Goal: Task Accomplishment & Management: Complete application form

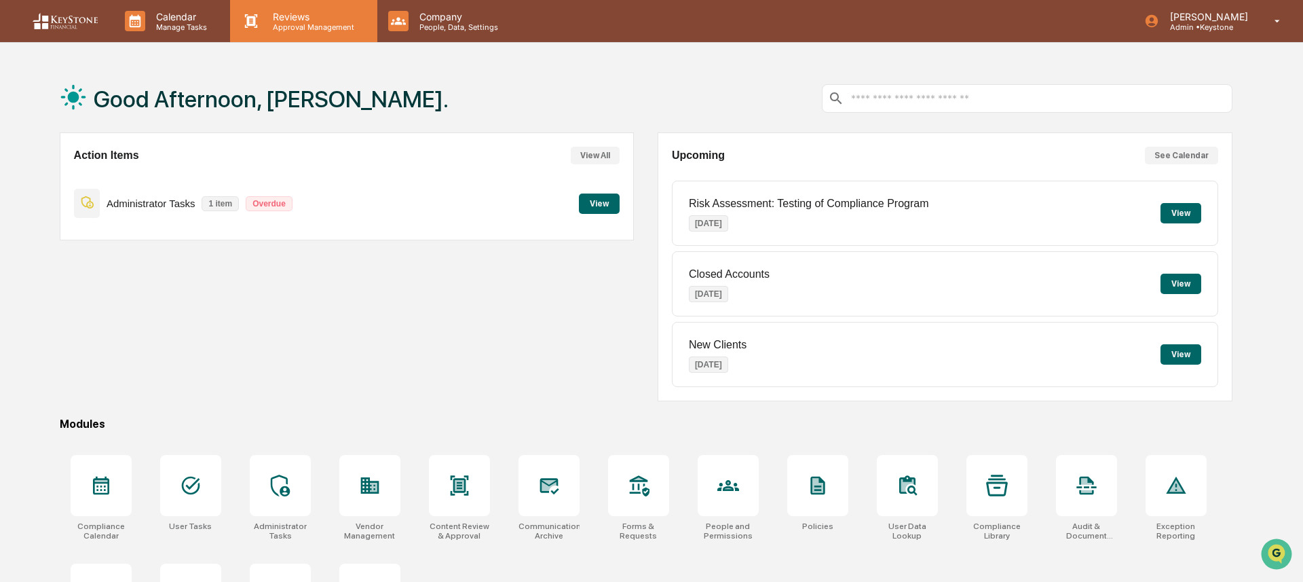
click at [300, 17] on p "Reviews" at bounding box center [311, 17] width 99 height 12
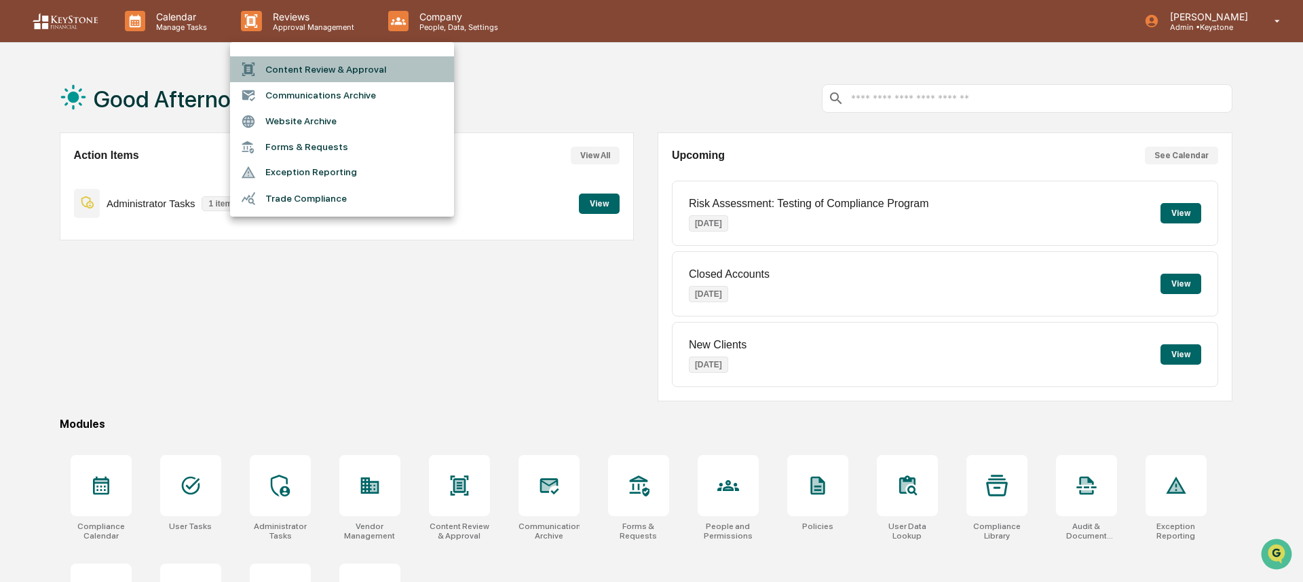
click at [296, 80] on li "Content Review & Approval" at bounding box center [342, 69] width 224 height 26
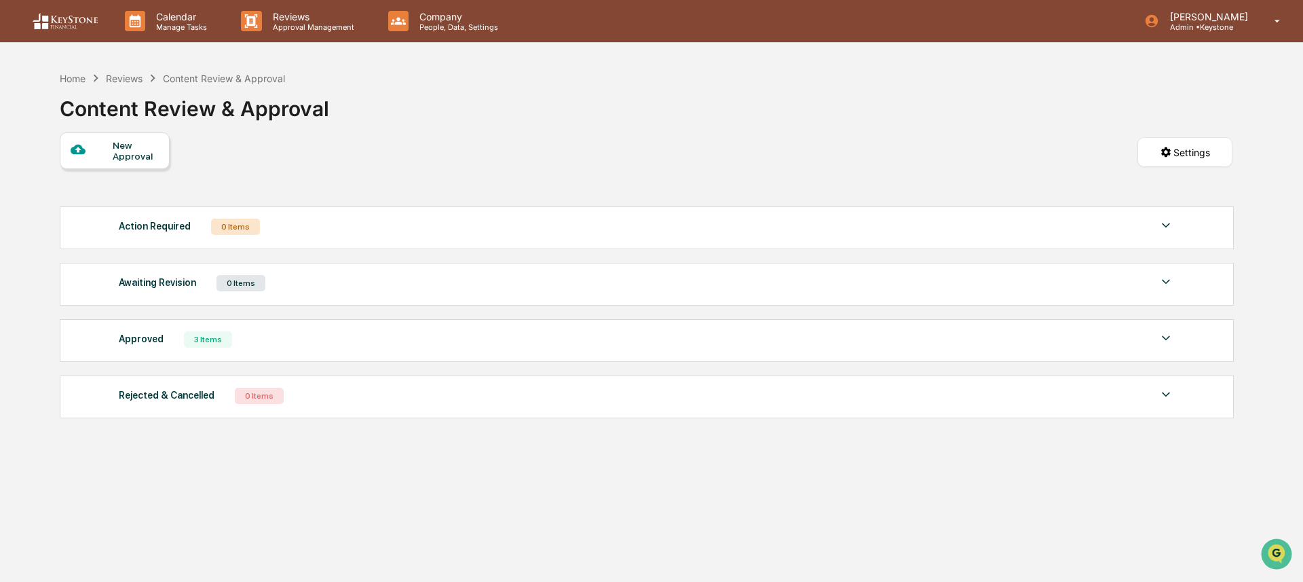
click at [147, 137] on div "New Approval" at bounding box center [115, 150] width 110 height 37
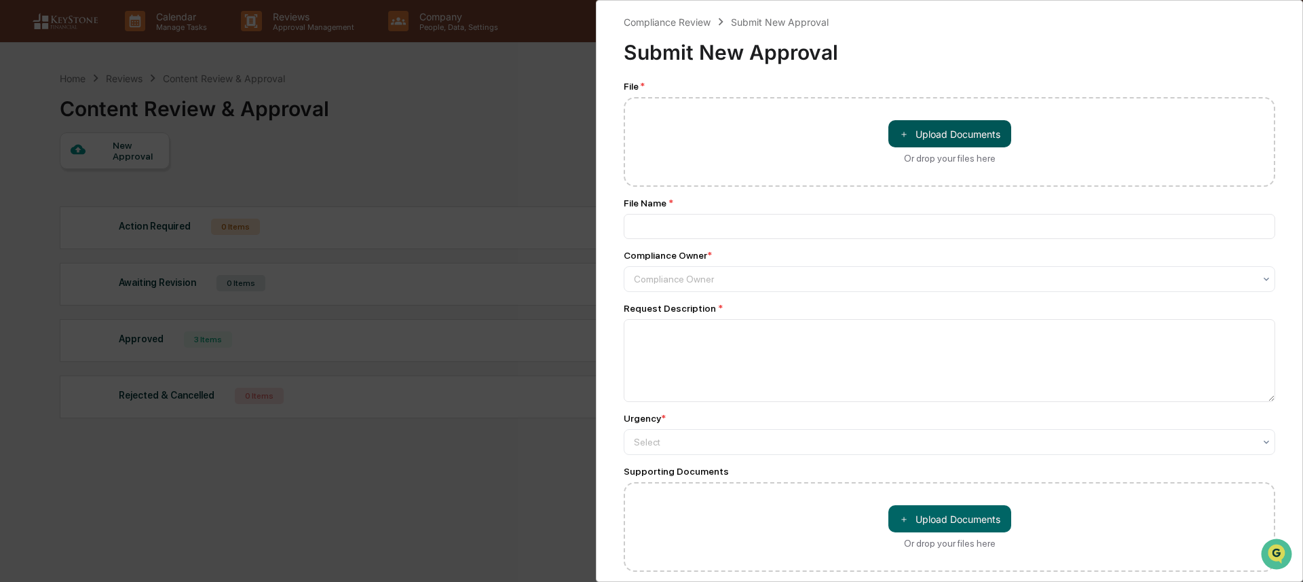
click at [901, 140] on span "＋" at bounding box center [904, 134] width 10 height 13
type input "**********"
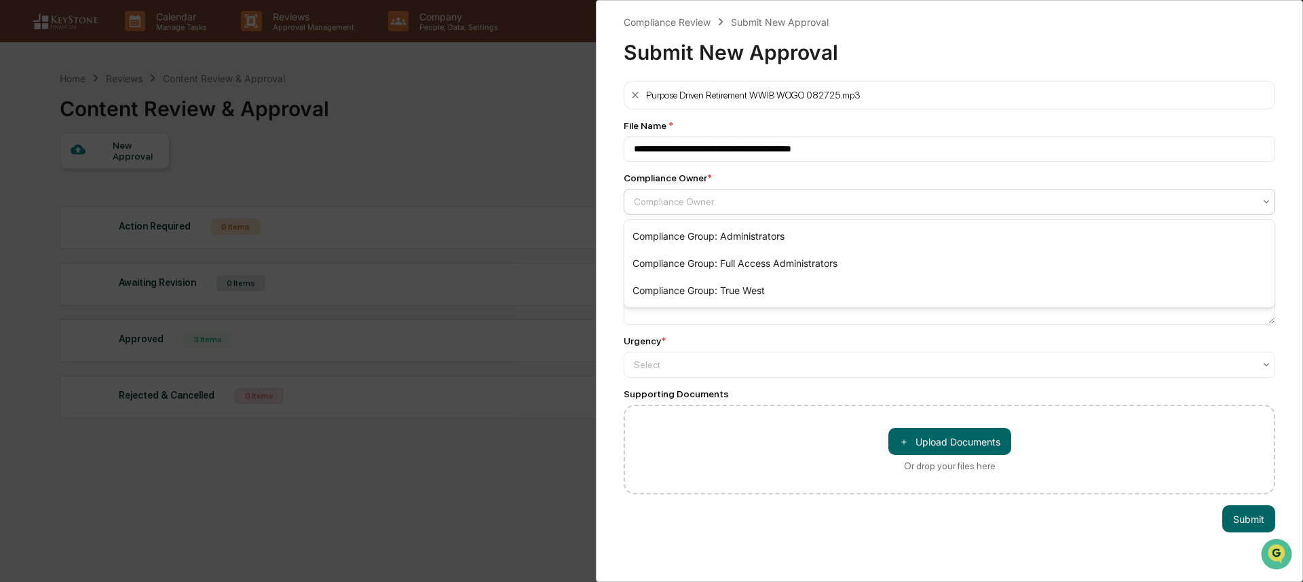
click at [821, 208] on div at bounding box center [944, 202] width 620 height 14
click at [816, 236] on div "Compliance Group: Administrators" at bounding box center [949, 236] width 650 height 27
click at [810, 278] on textarea at bounding box center [950, 283] width 652 height 83
type textarea "**********"
click at [1004, 385] on div "**********" at bounding box center [950, 287] width 652 height 413
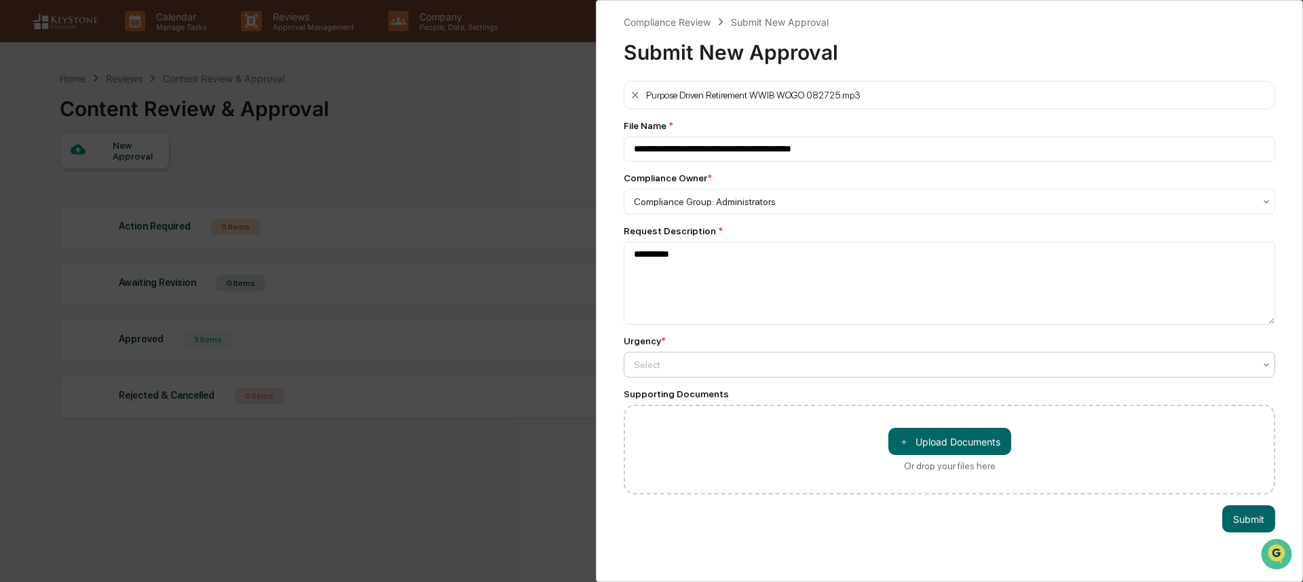
click at [979, 214] on div "Select" at bounding box center [950, 202] width 652 height 26
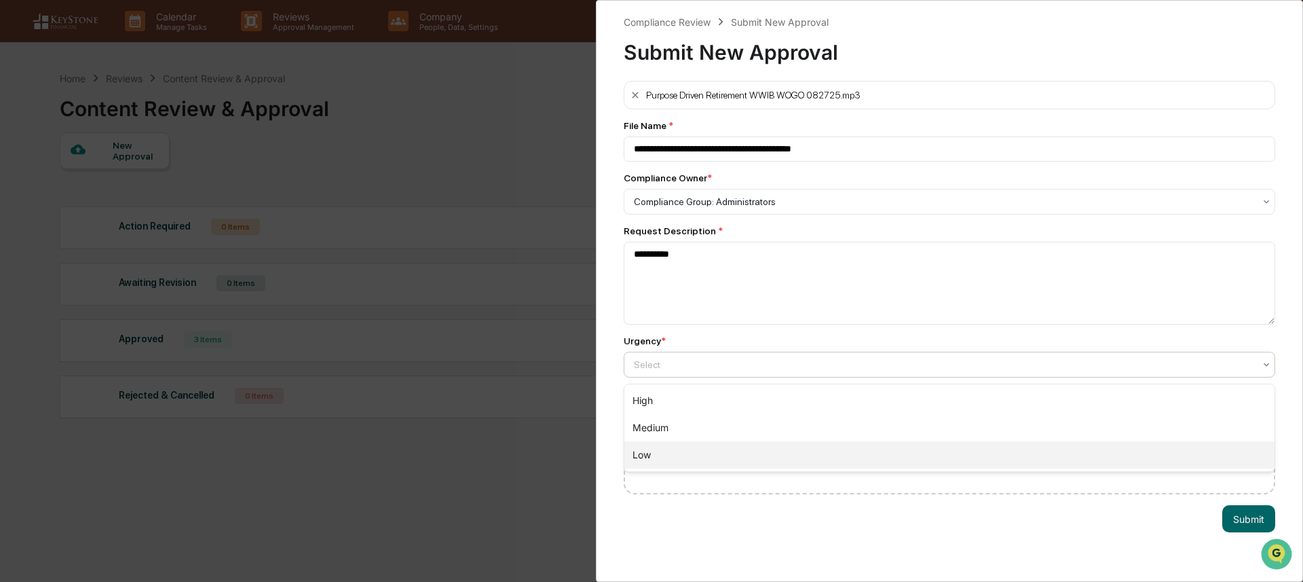
click at [943, 450] on div "Low" at bounding box center [949, 454] width 650 height 27
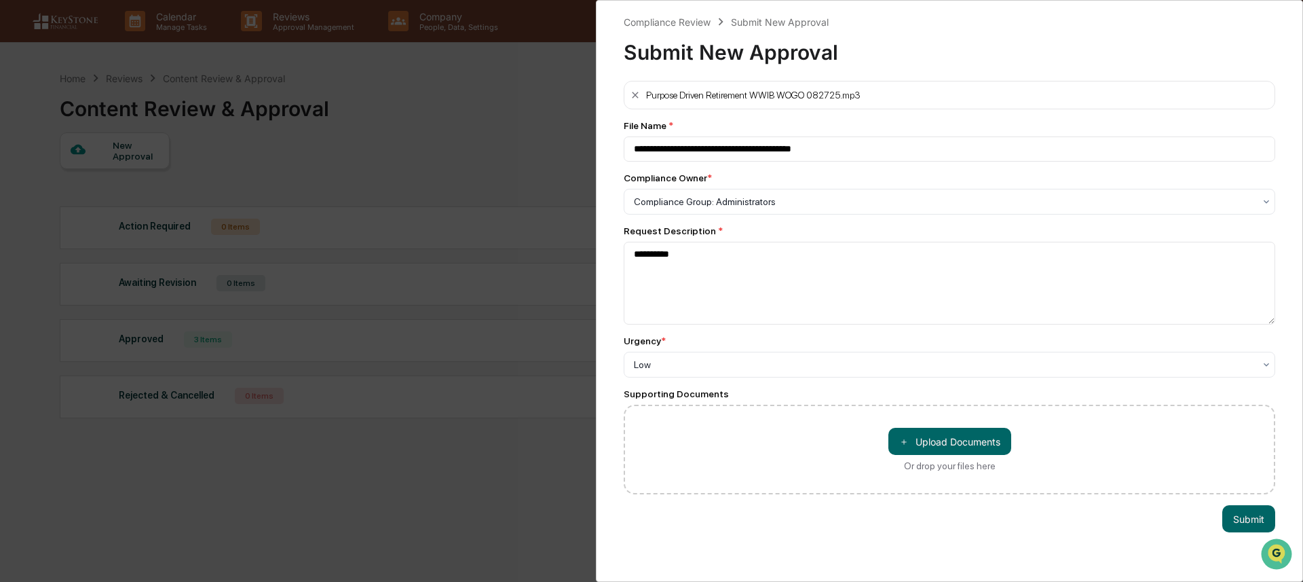
click at [943, 450] on button "＋ Upload Documents" at bounding box center [949, 441] width 123 height 27
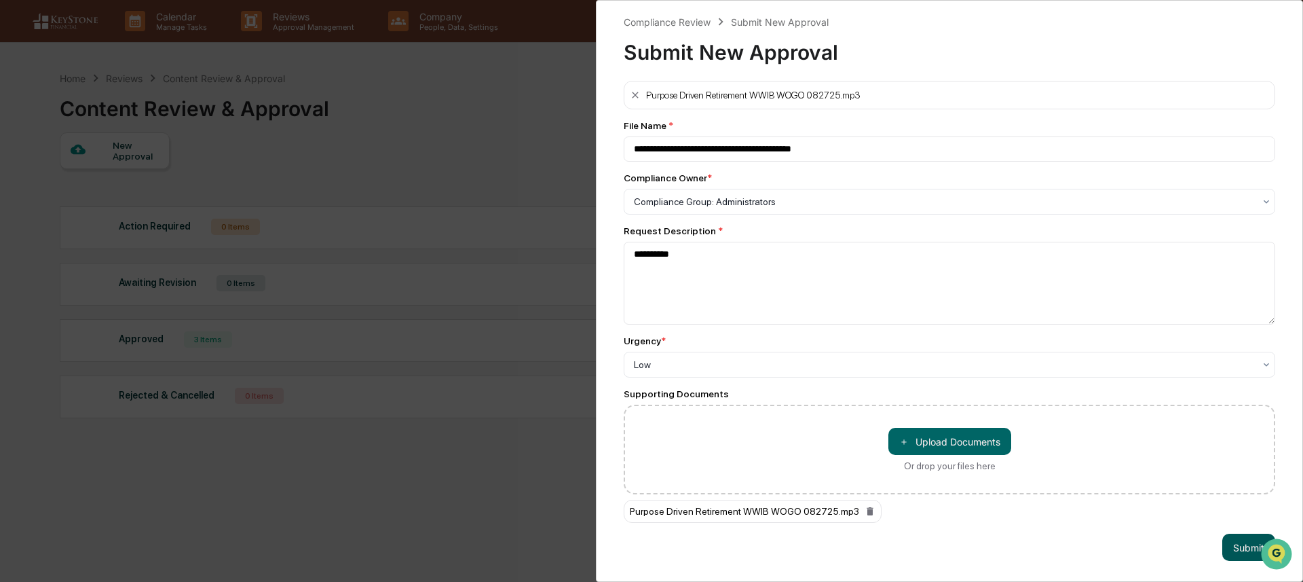
click at [1238, 552] on button "Submit" at bounding box center [1248, 546] width 53 height 27
click at [1235, 551] on button "Submit" at bounding box center [1248, 546] width 53 height 27
click at [1232, 549] on button "Submit" at bounding box center [1248, 546] width 53 height 27
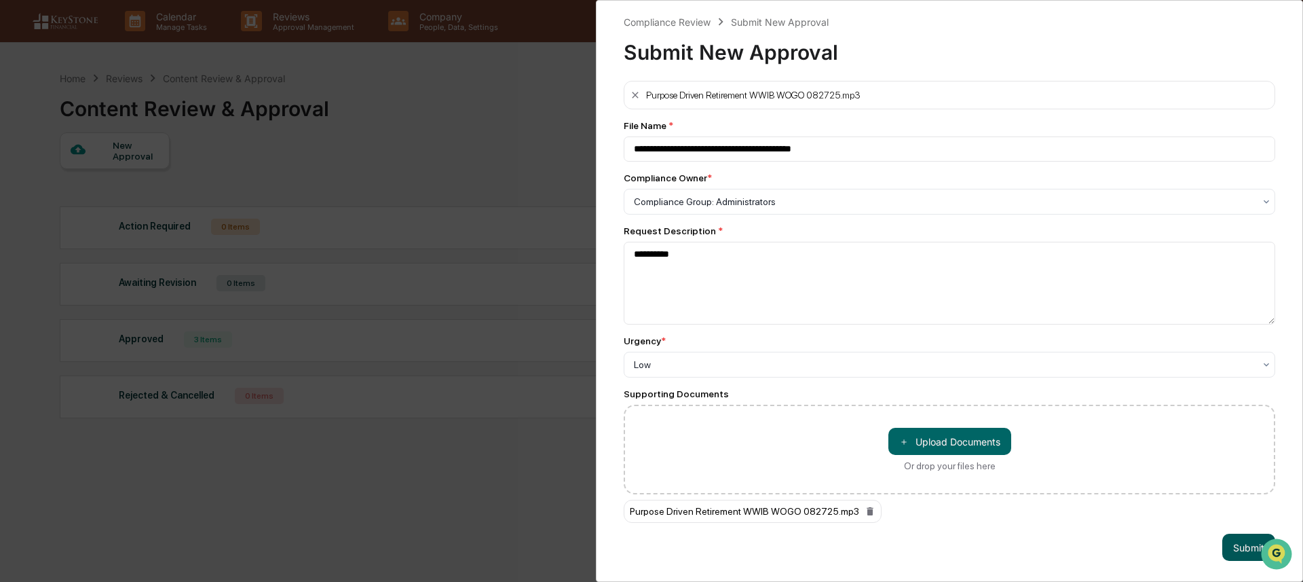
click at [1239, 544] on button "Submit" at bounding box center [1248, 546] width 53 height 27
click at [1237, 548] on button "Submit" at bounding box center [1248, 546] width 53 height 27
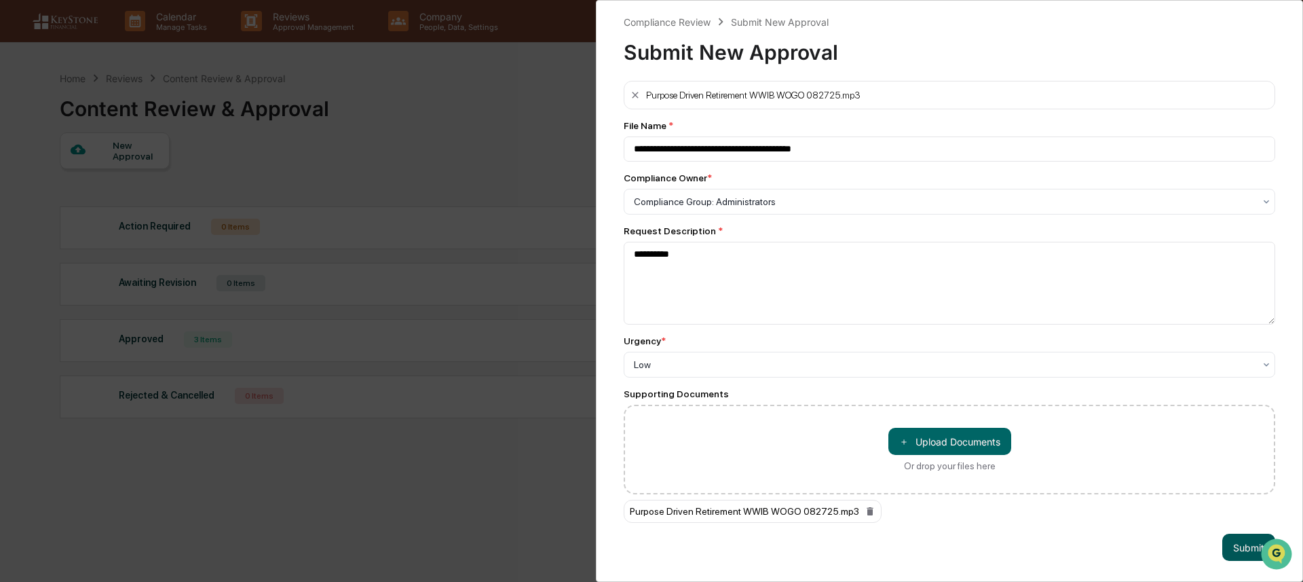
click at [1237, 548] on button "Submit" at bounding box center [1248, 546] width 53 height 27
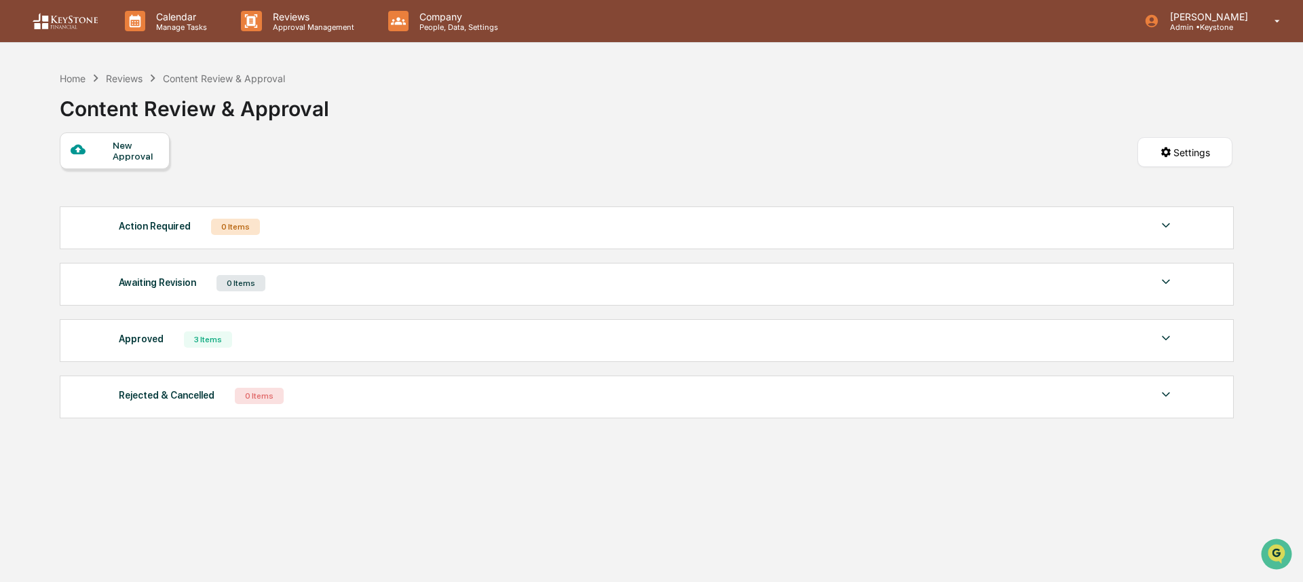
click at [101, 151] on div at bounding box center [92, 150] width 43 height 17
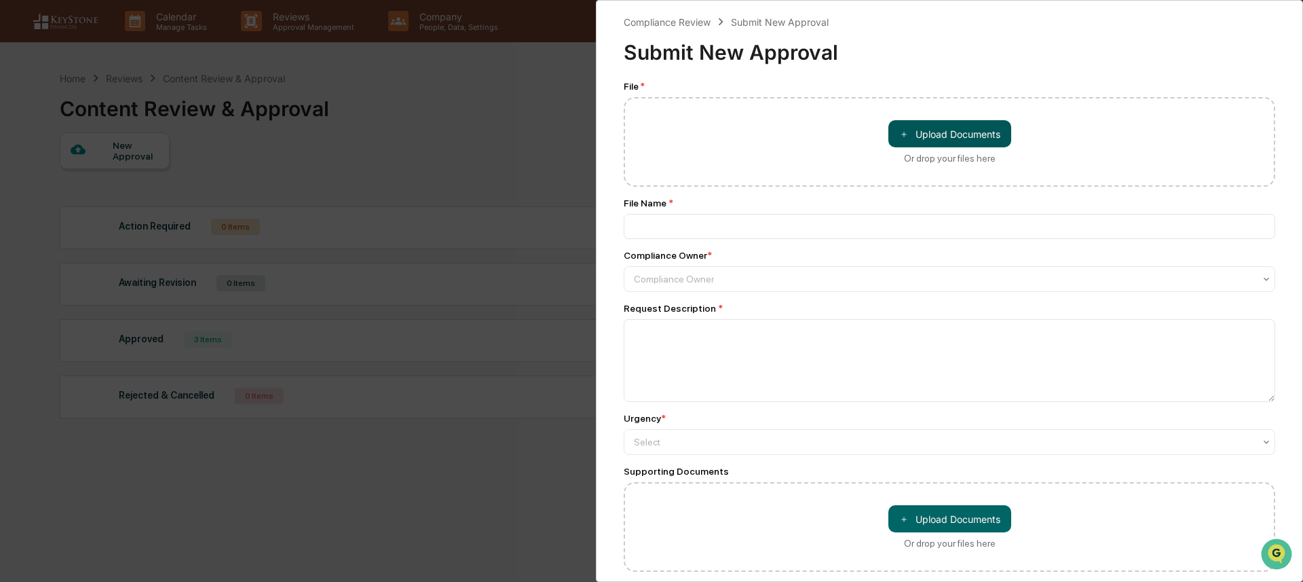
click at [991, 128] on button "＋ Upload Documents" at bounding box center [949, 133] width 123 height 27
type input "**********"
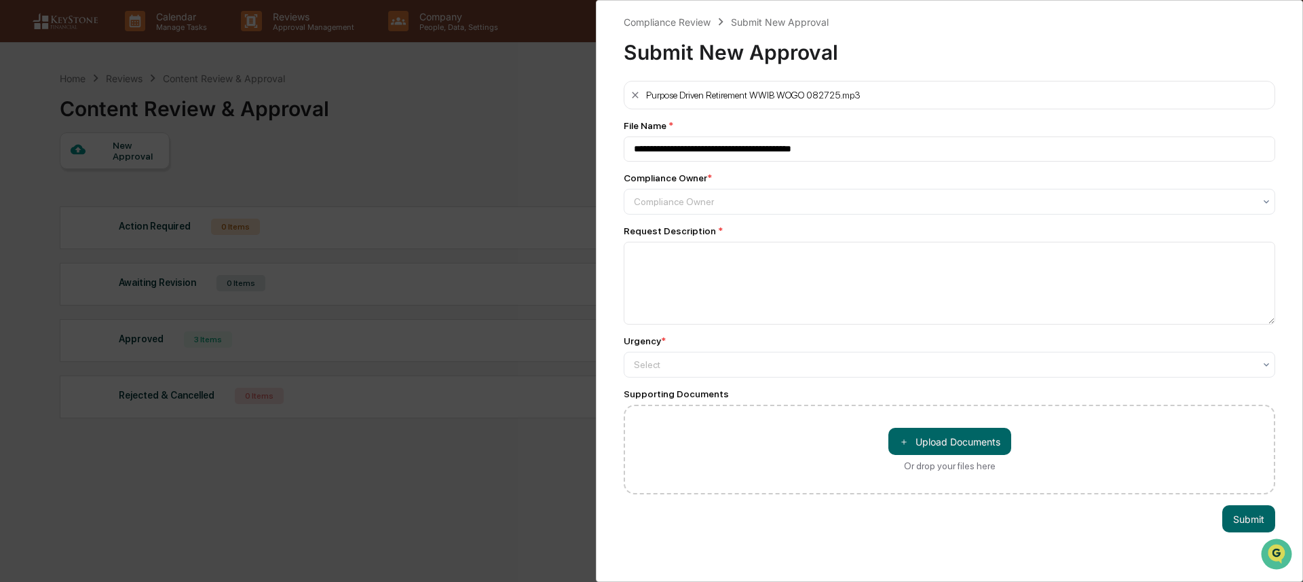
click at [771, 217] on div "**********" at bounding box center [950, 287] width 652 height 413
click at [768, 202] on div at bounding box center [944, 202] width 620 height 14
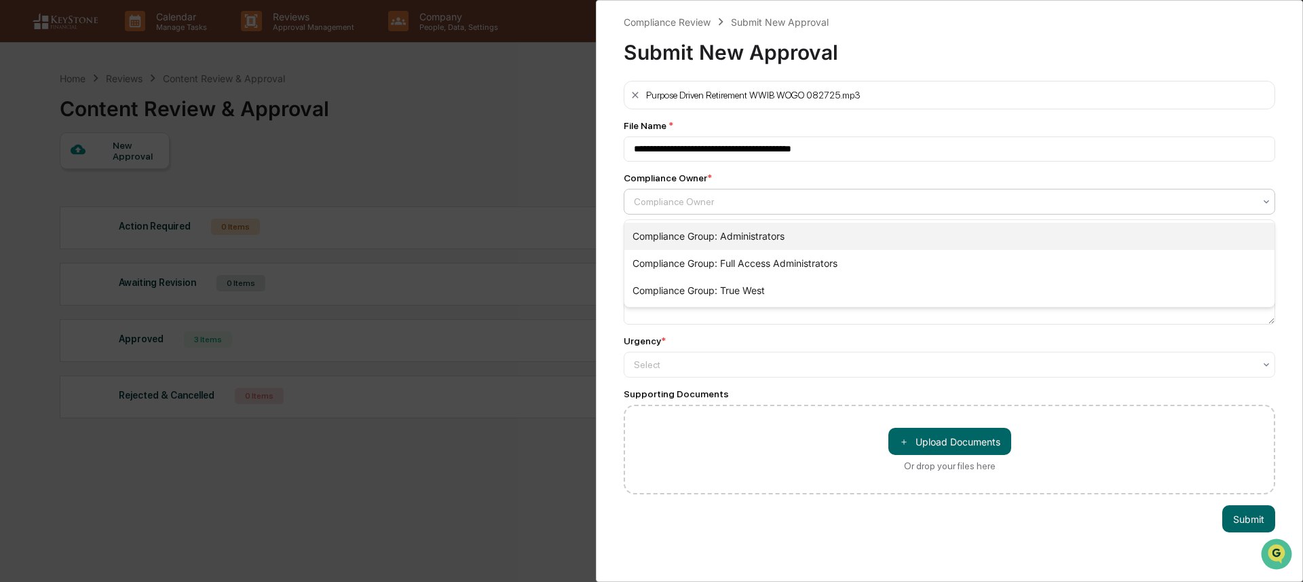
click at [761, 233] on div "Compliance Group: Administrators" at bounding box center [949, 236] width 650 height 27
click at [850, 294] on textarea at bounding box center [950, 283] width 652 height 83
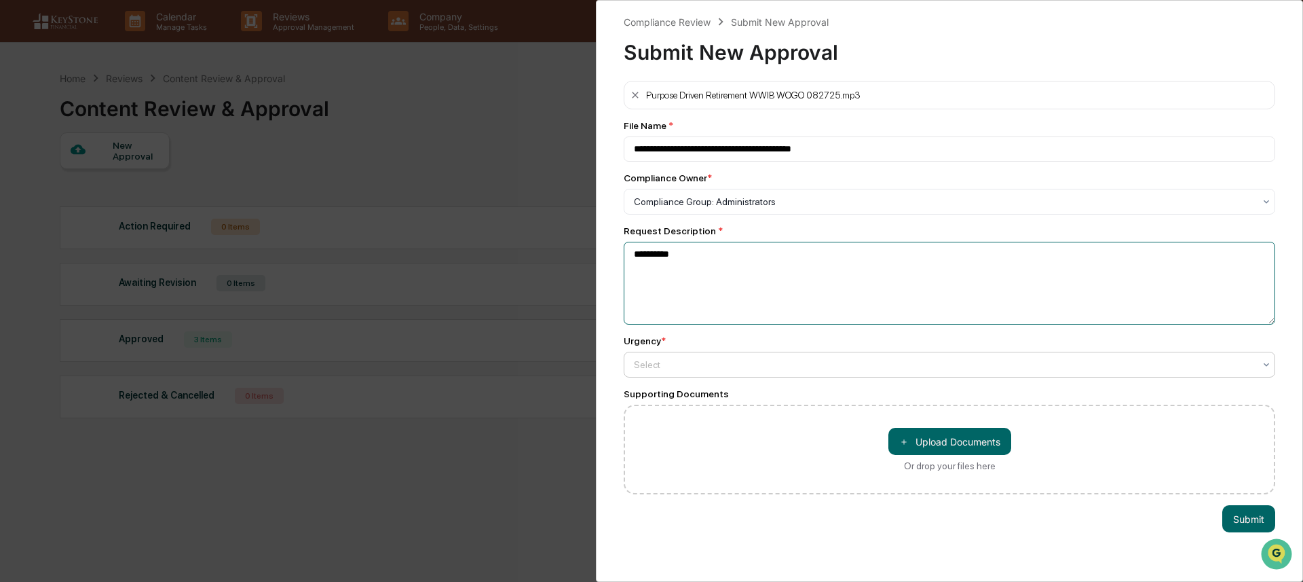
type textarea "**********"
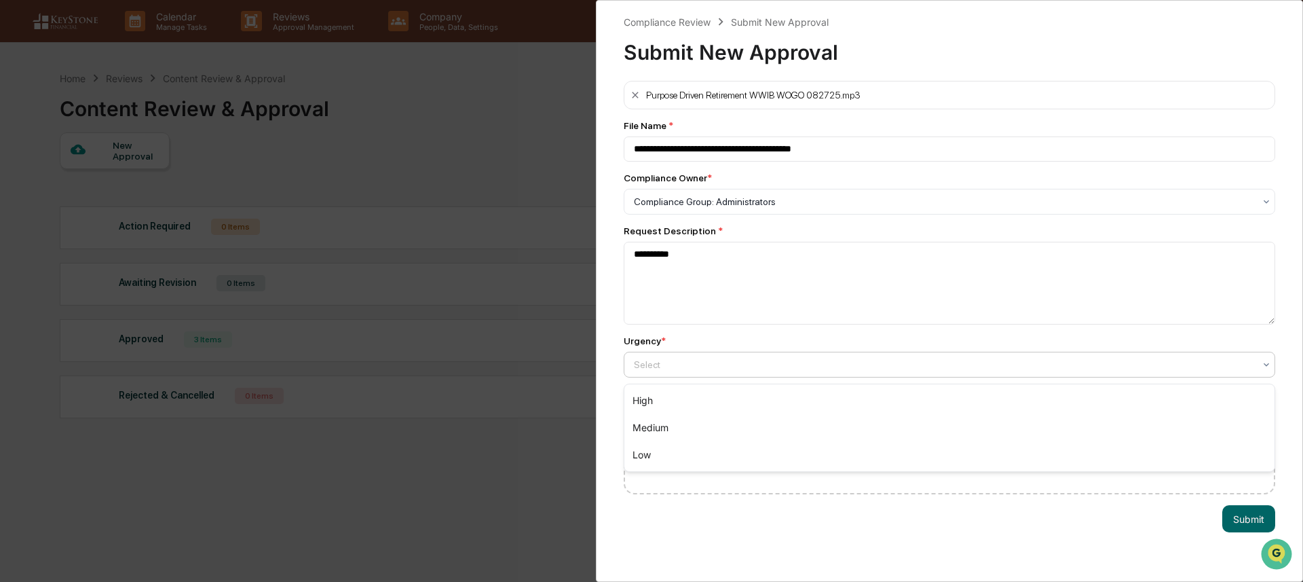
click at [806, 371] on div at bounding box center [944, 365] width 620 height 14
click at [795, 444] on div "Low" at bounding box center [949, 454] width 650 height 27
click at [922, 447] on button "＋ Upload Documents" at bounding box center [949, 441] width 123 height 27
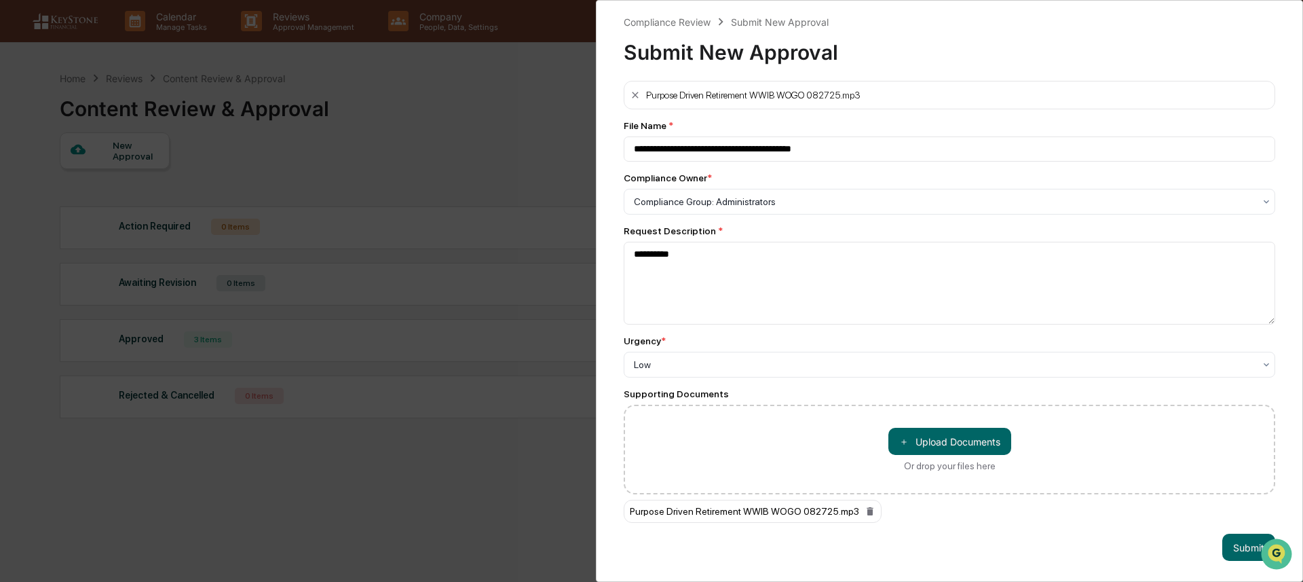
scroll to position [5, 0]
click at [1237, 558] on button "Submit" at bounding box center [1248, 546] width 53 height 27
click at [1249, 548] on button "Submit" at bounding box center [1248, 546] width 53 height 27
click at [1227, 511] on div "Purpose Driven Retirement WWIB WOGO 082725.mp3" at bounding box center [950, 511] width 652 height 23
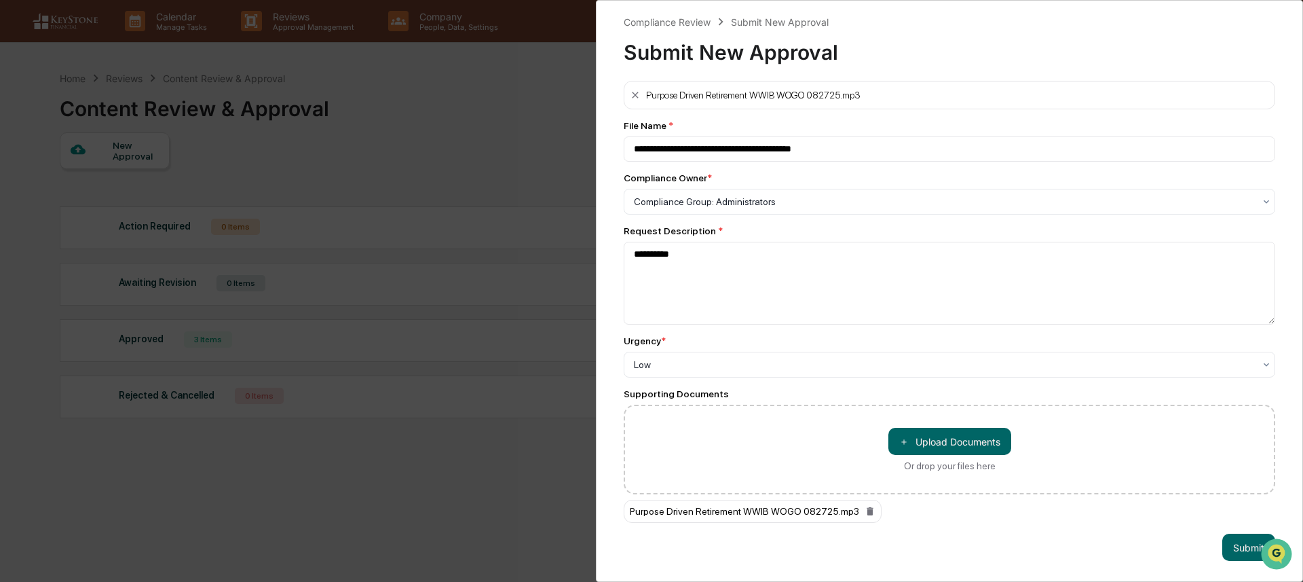
click at [902, 388] on div "Supporting Documents" at bounding box center [950, 393] width 652 height 11
click at [881, 208] on div at bounding box center [944, 202] width 620 height 14
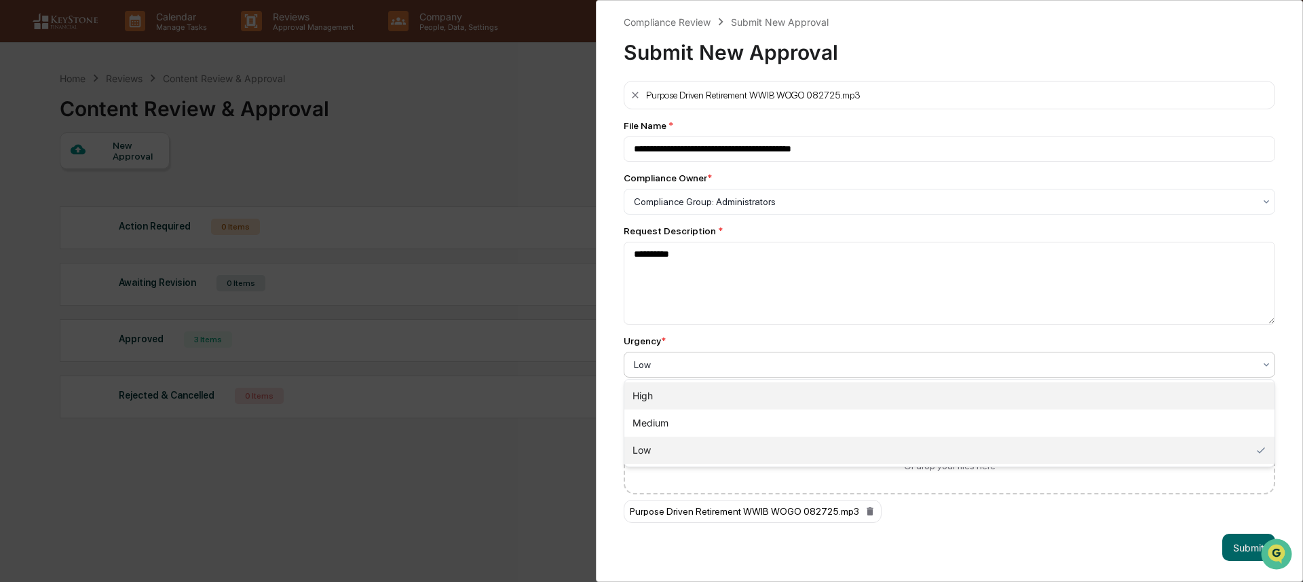
click at [842, 400] on div "High" at bounding box center [949, 395] width 650 height 27
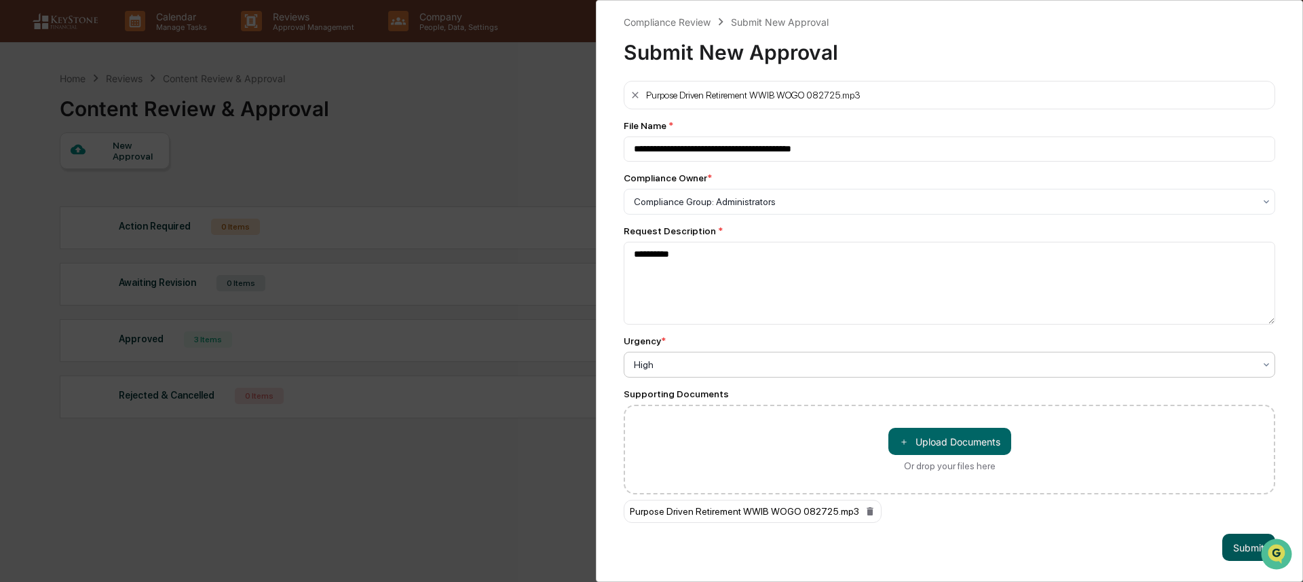
click at [1239, 551] on button "Submit" at bounding box center [1248, 546] width 53 height 27
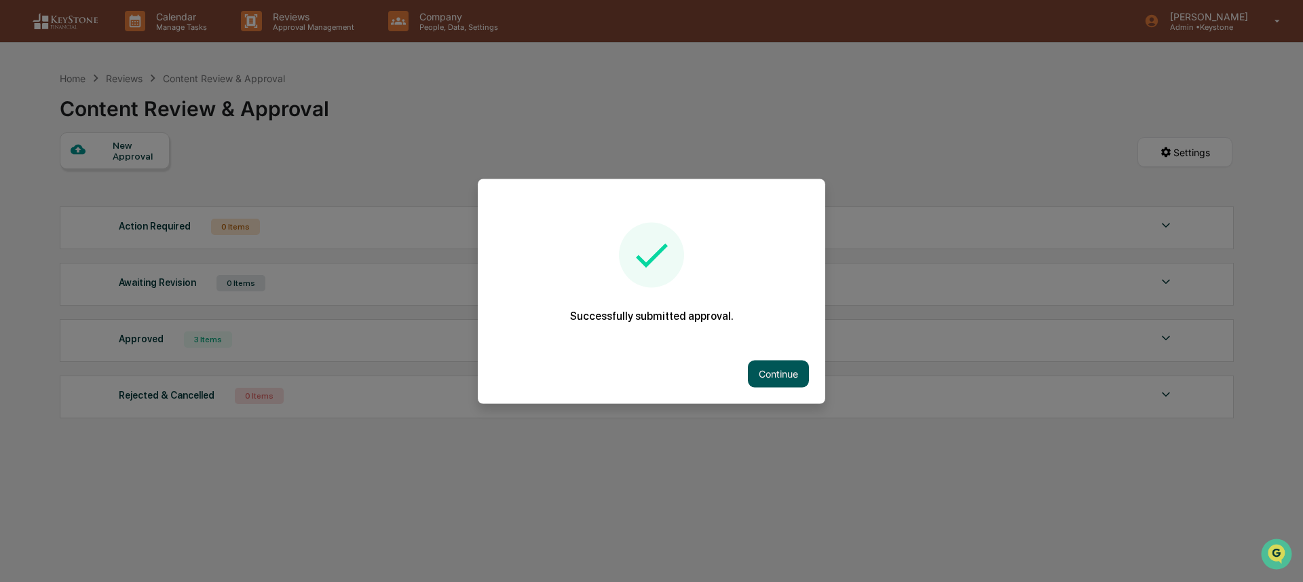
click at [781, 373] on button "Continue" at bounding box center [778, 373] width 61 height 27
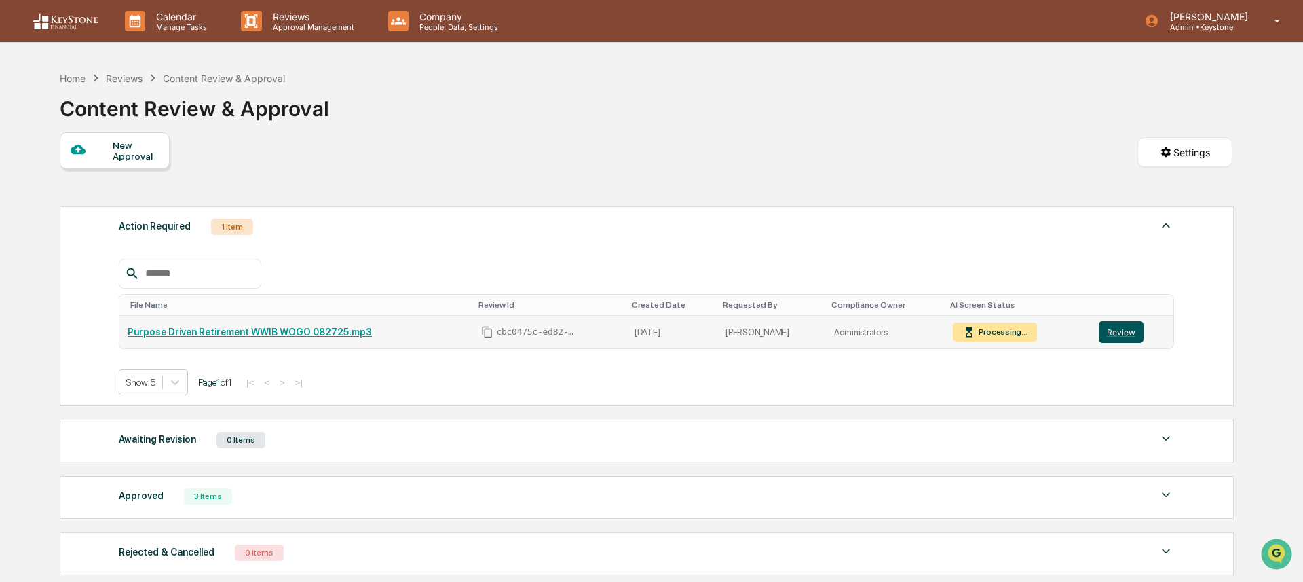
click at [1125, 339] on button "Review" at bounding box center [1121, 332] width 45 height 22
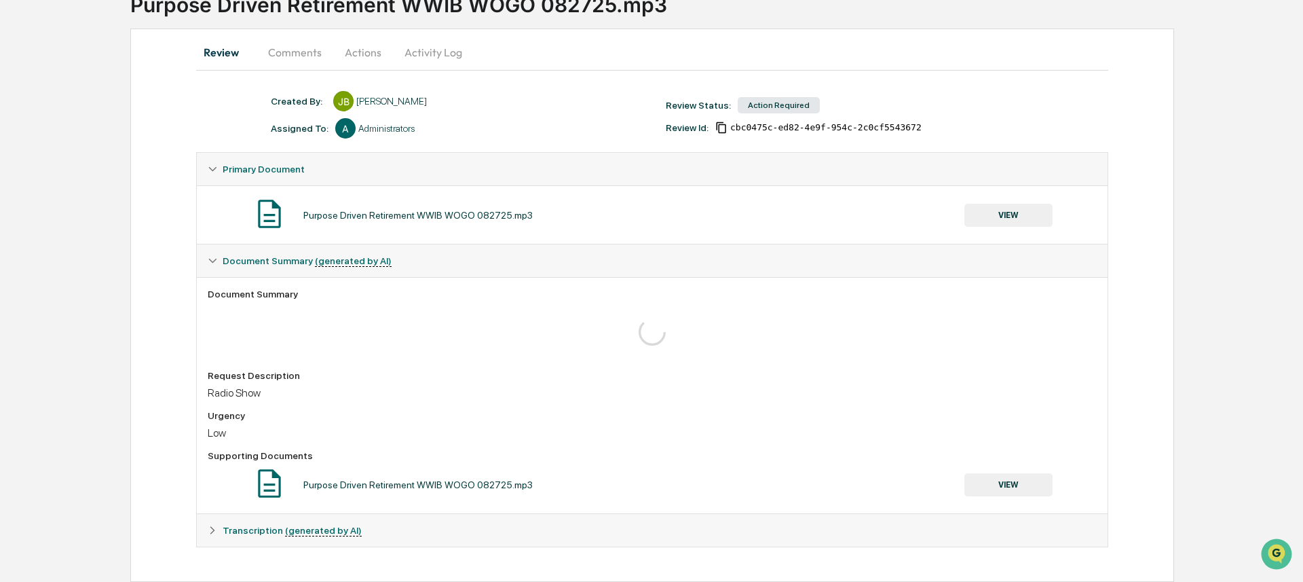
click at [212, 529] on icon at bounding box center [213, 530] width 10 height 10
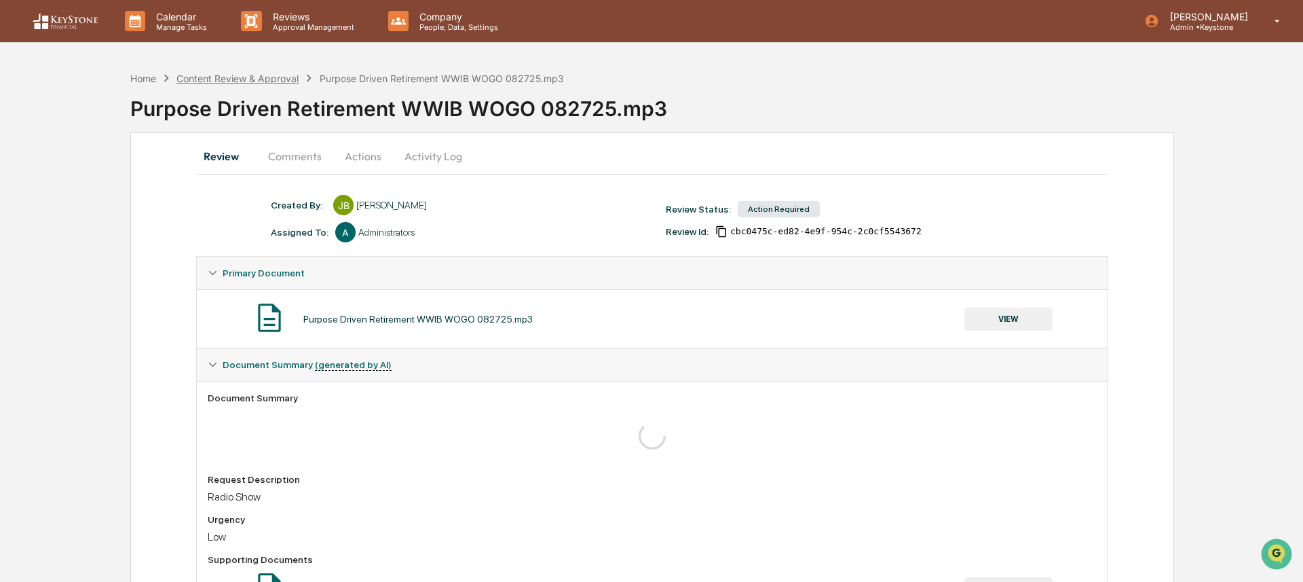
click at [227, 81] on div "Content Review & Approval" at bounding box center [237, 79] width 122 height 12
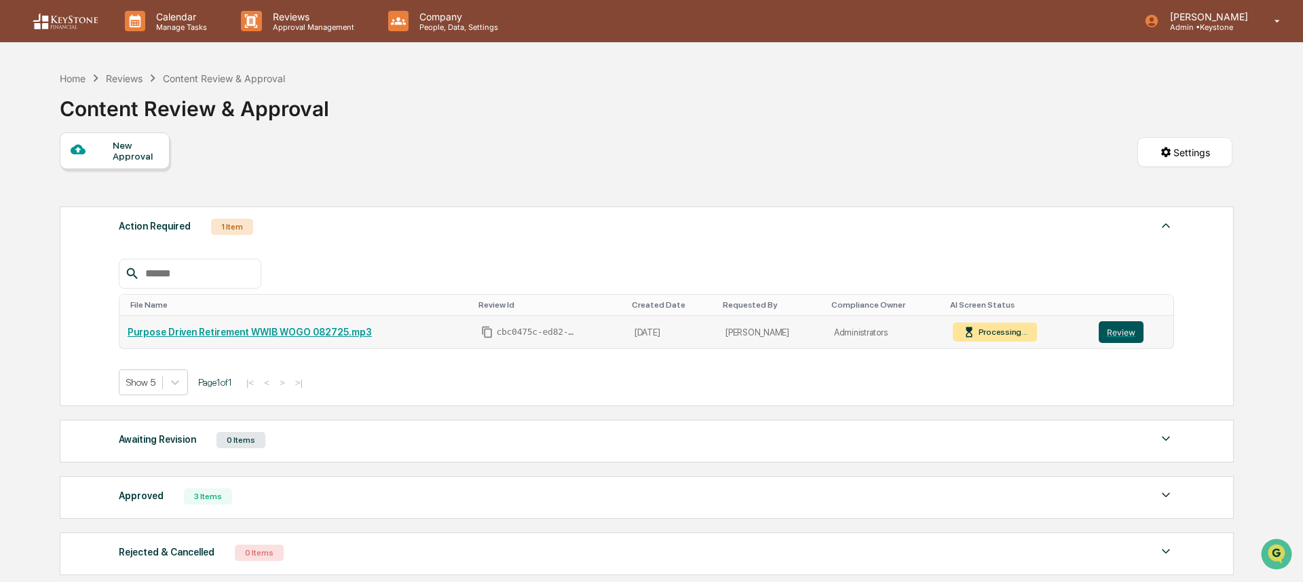
click at [1111, 335] on button "Review" at bounding box center [1121, 332] width 45 height 22
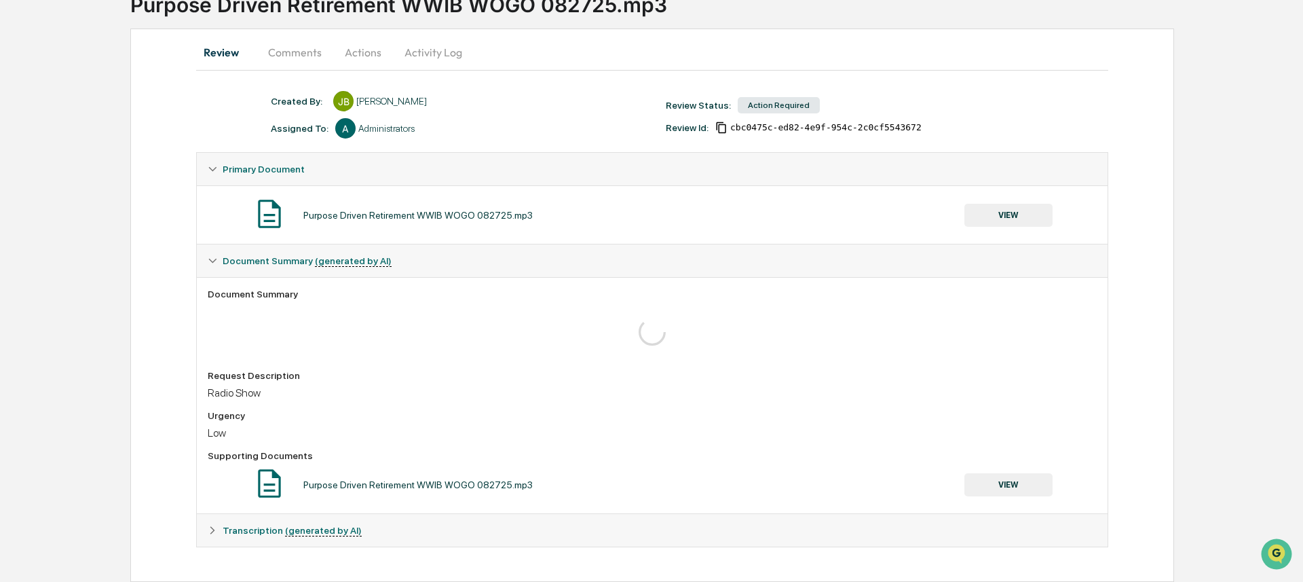
click at [212, 532] on icon at bounding box center [212, 530] width 5 height 8
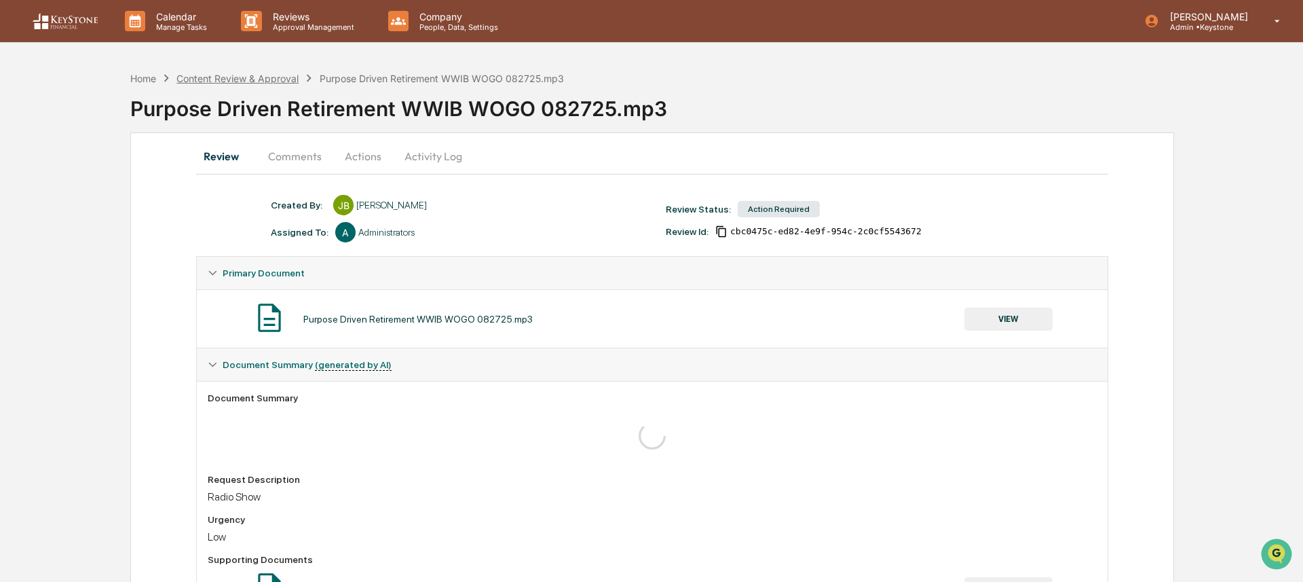
click at [271, 74] on div "Content Review & Approval" at bounding box center [237, 79] width 122 height 12
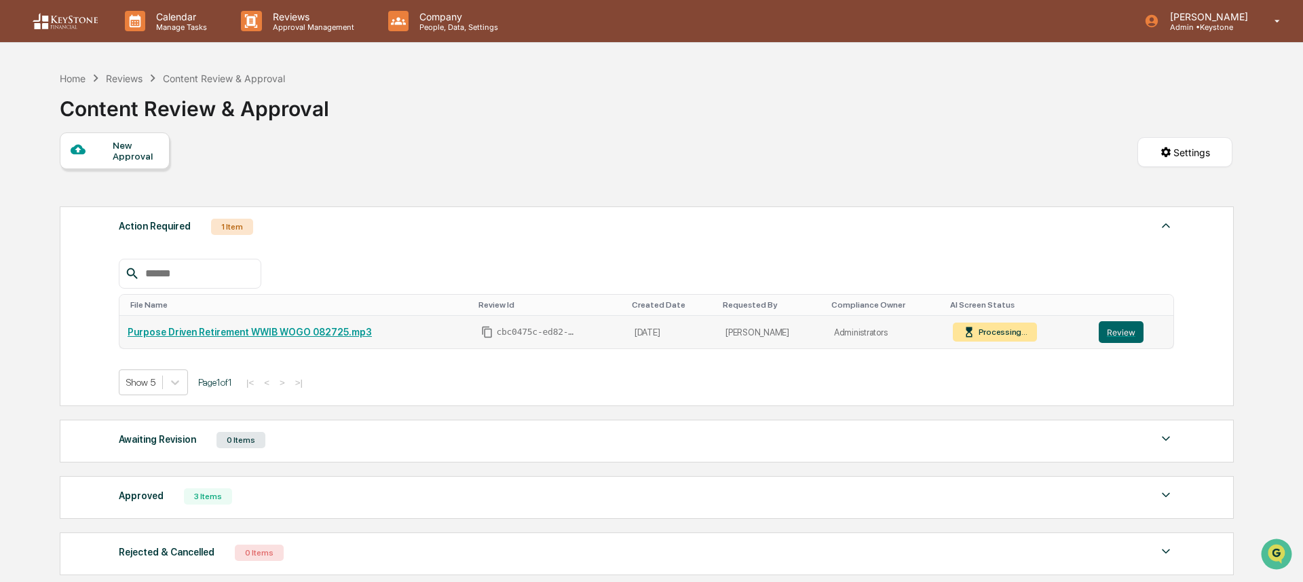
click at [1112, 347] on td "Review" at bounding box center [1132, 332] width 83 height 33
click at [1125, 337] on button "Review" at bounding box center [1121, 332] width 45 height 22
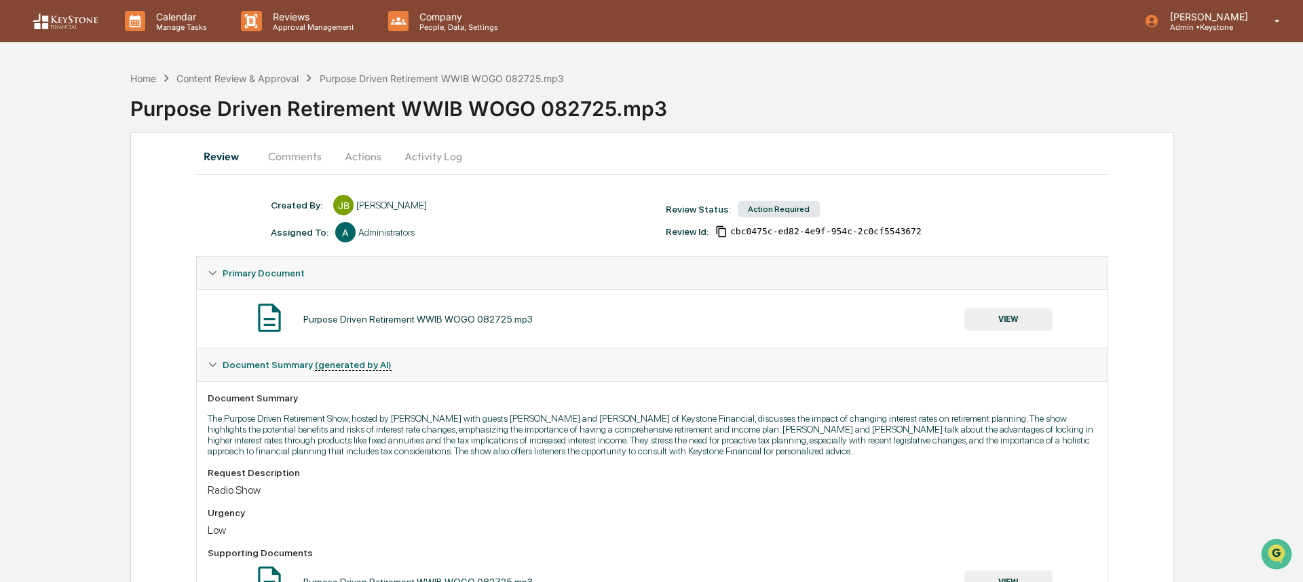
click at [356, 155] on button "Actions" at bounding box center [363, 156] width 61 height 33
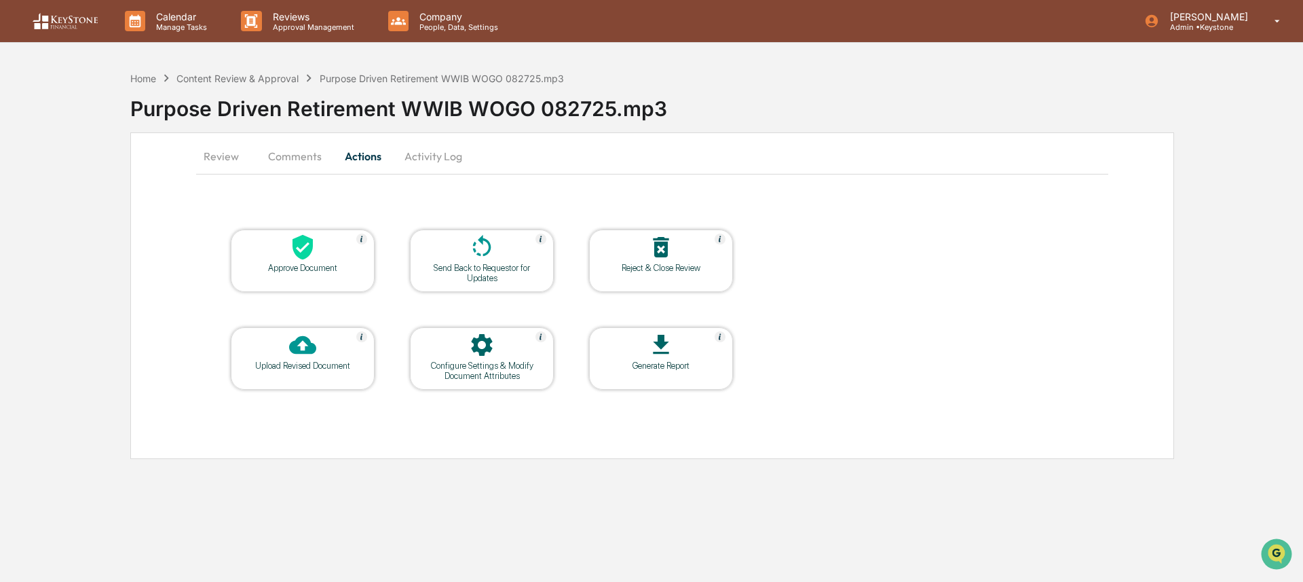
click at [297, 283] on div "Approve Document" at bounding box center [303, 260] width 144 height 62
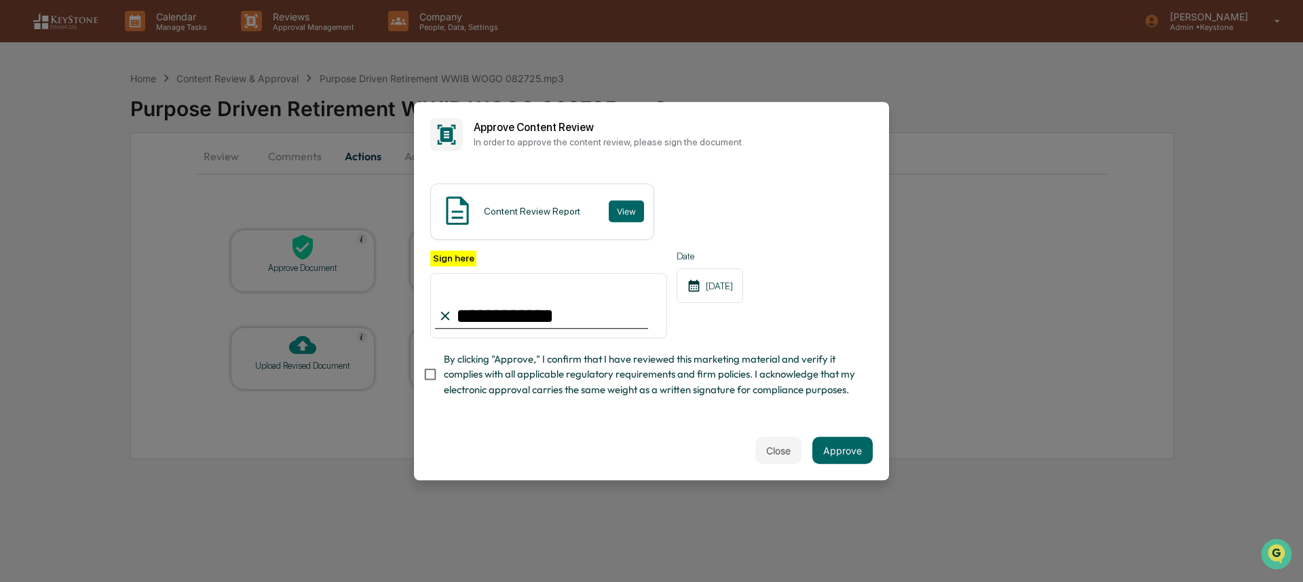
type input "**********"
click at [580, 364] on span "By clicking "Approve," I confirm that I have reviewed this marketing material a…" at bounding box center [653, 374] width 418 height 45
click at [862, 450] on button "Approve" at bounding box center [842, 449] width 60 height 27
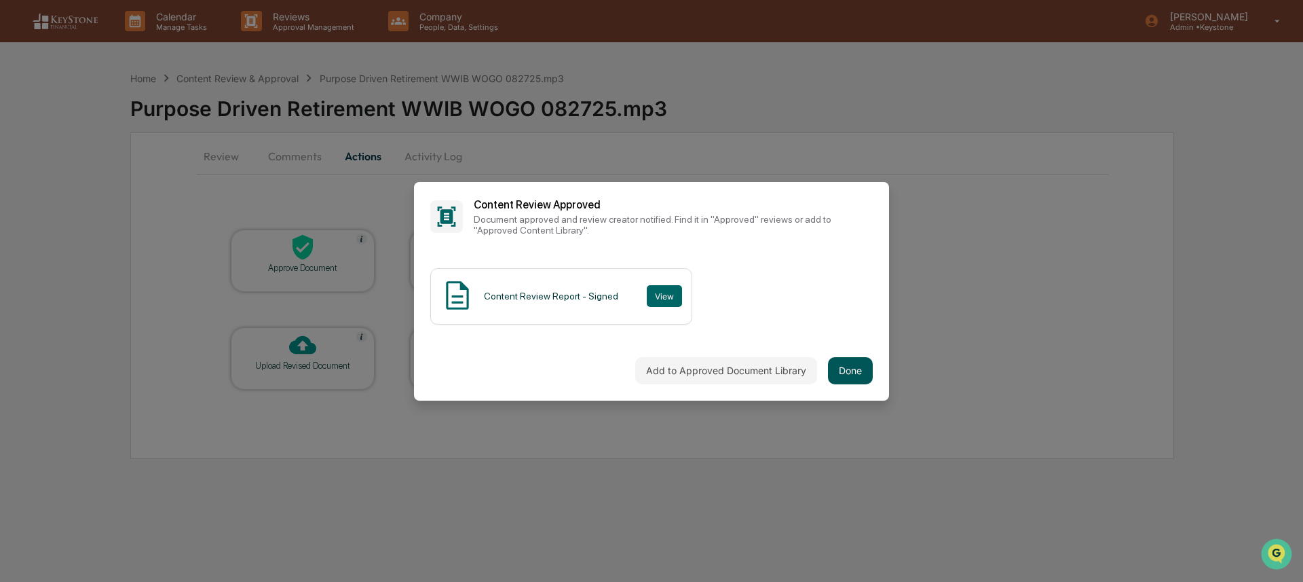
click at [836, 380] on button "Done" at bounding box center [850, 370] width 45 height 27
